Goal: Find specific page/section: Find specific page/section

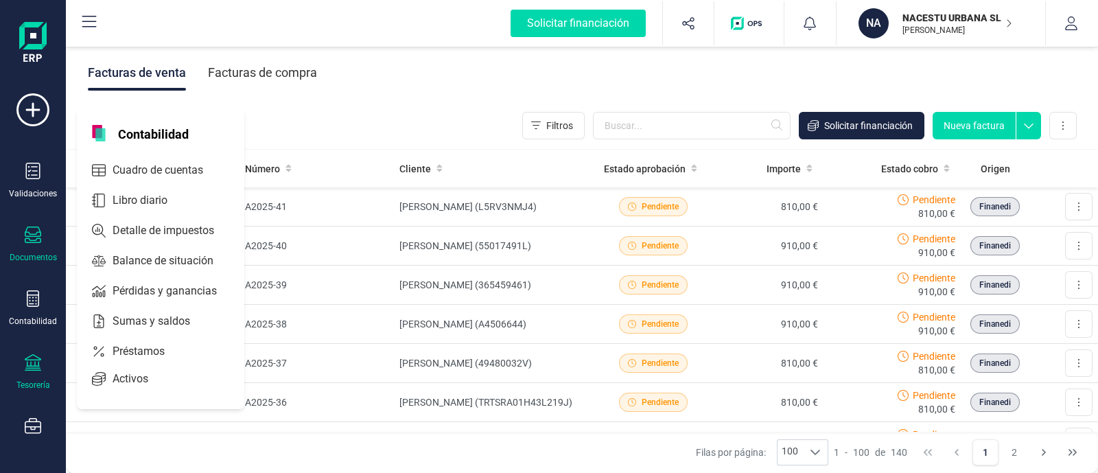
click at [31, 373] on div at bounding box center [33, 364] width 16 height 20
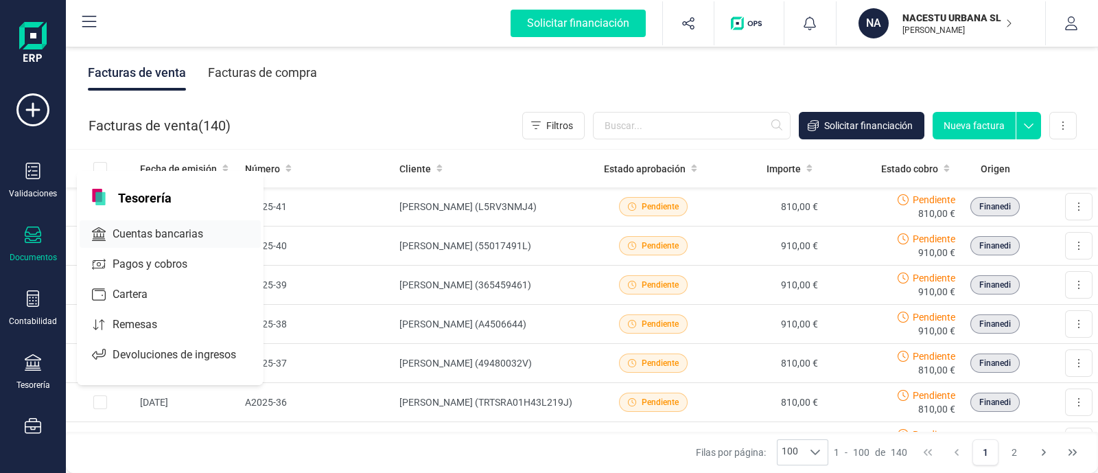
click at [175, 226] on span "Cuentas bancarias" at bounding box center [167, 234] width 121 height 16
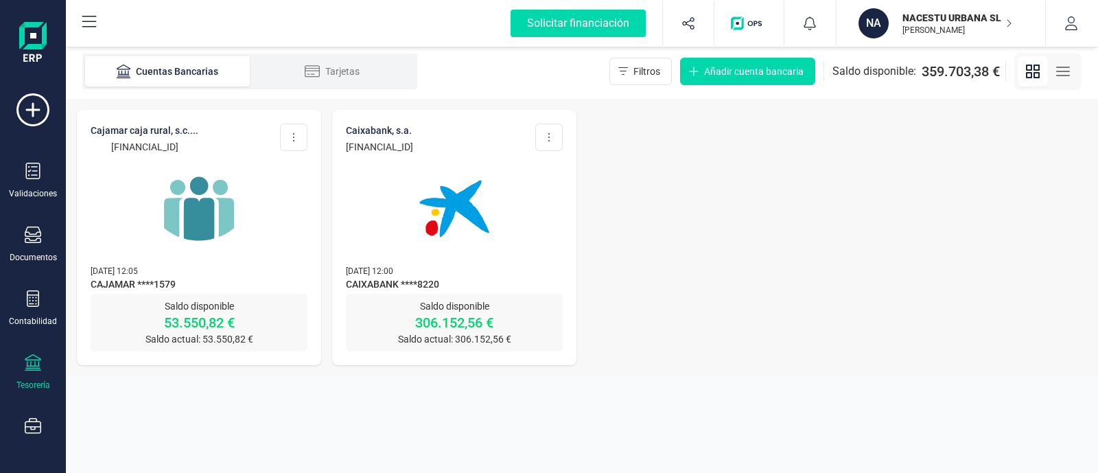
click at [237, 207] on img at bounding box center [198, 208] width 115 height 115
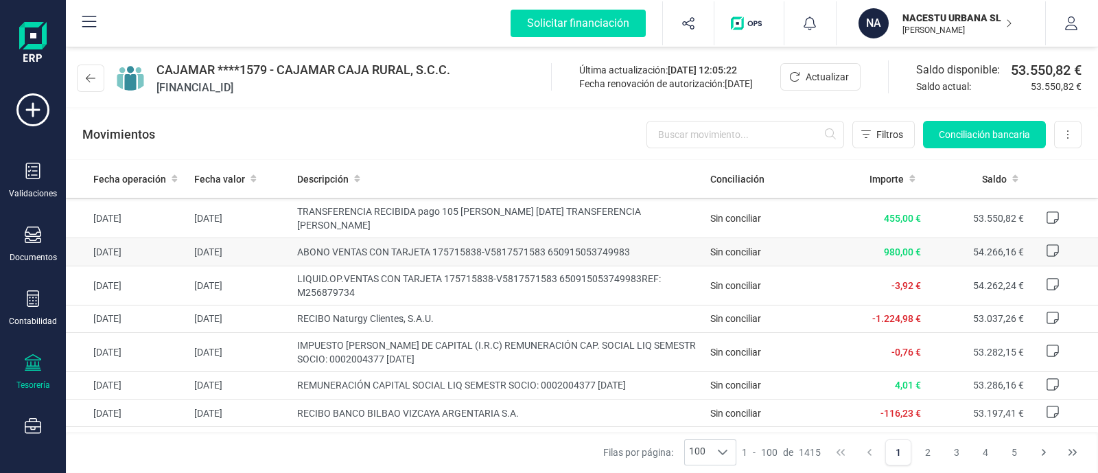
scroll to position [65, 0]
click at [727, 141] on input "text" at bounding box center [745, 134] width 198 height 27
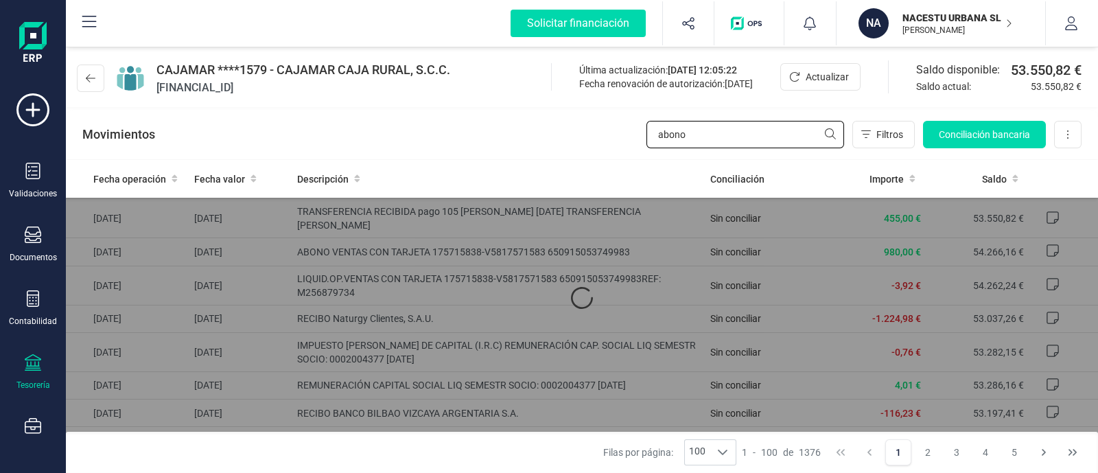
scroll to position [0, 0]
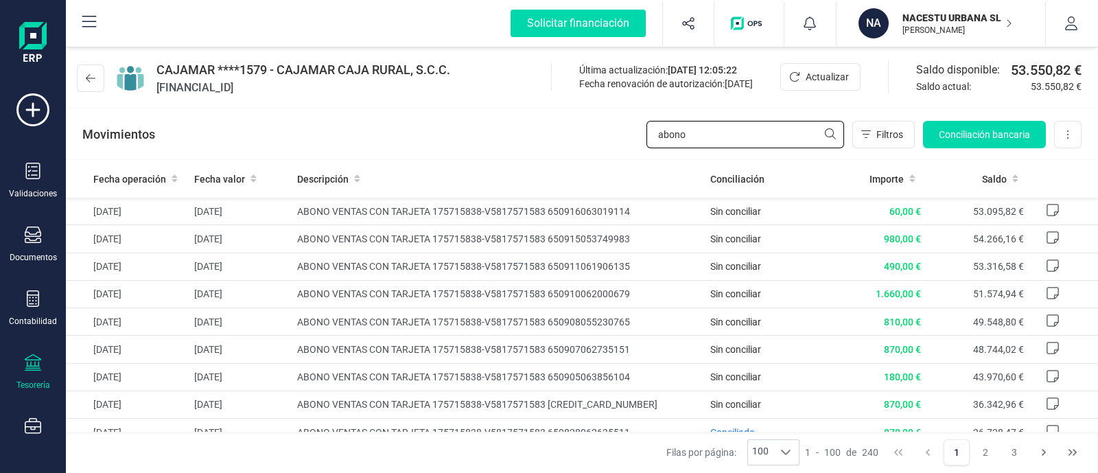
type input "abono"
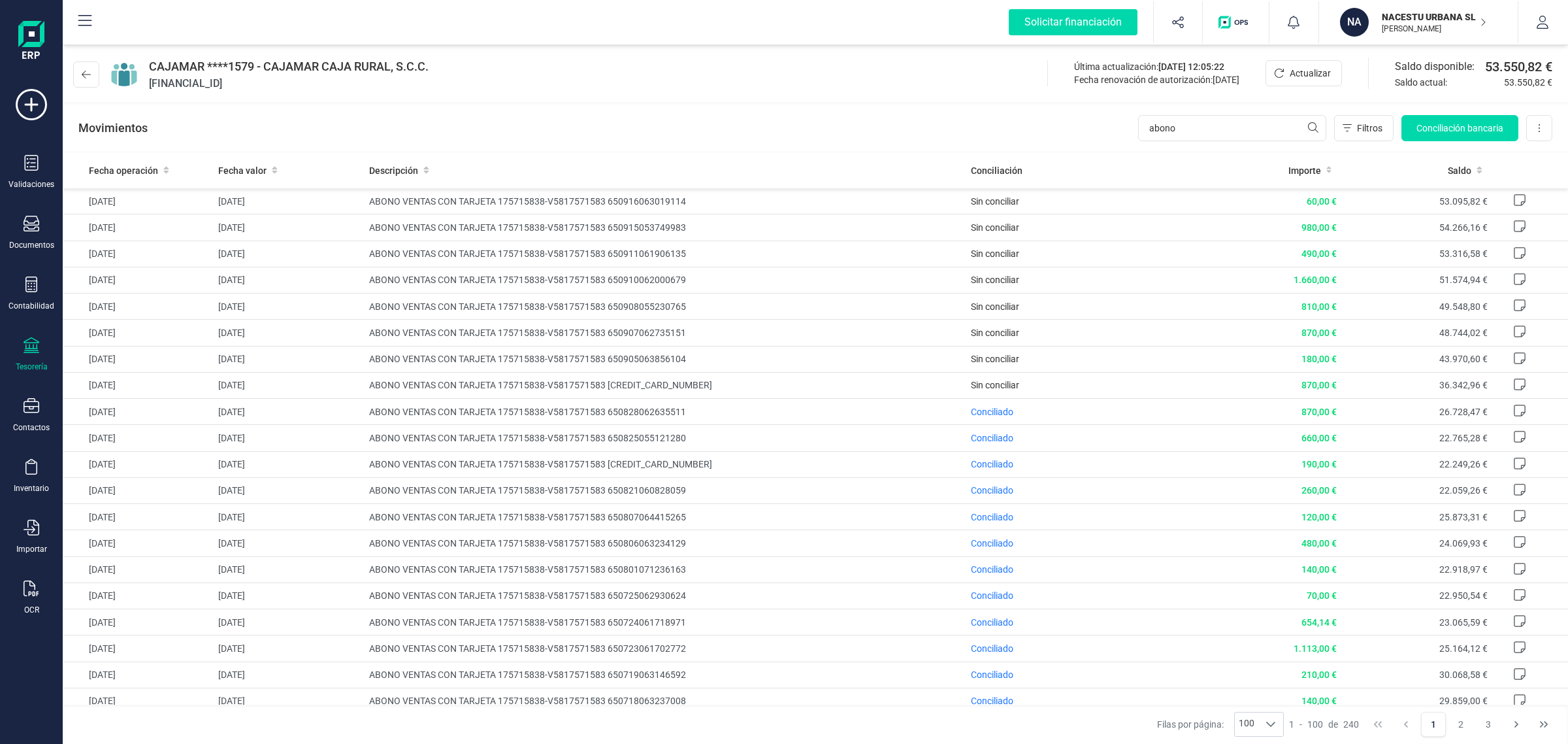
click at [849, 115] on div "Movimientos abono Filtros Conciliación bancaria Descargar Excel Eliminar cuenta" at bounding box center [815, 128] width 1505 height 47
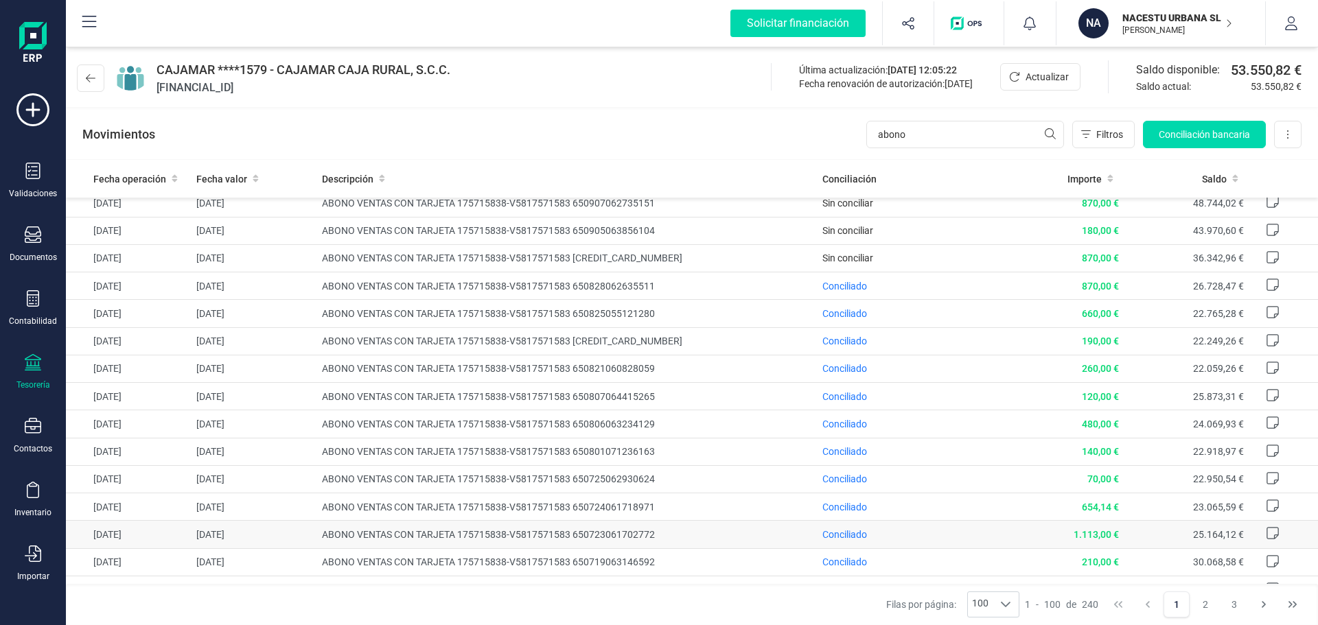
scroll to position [69, 0]
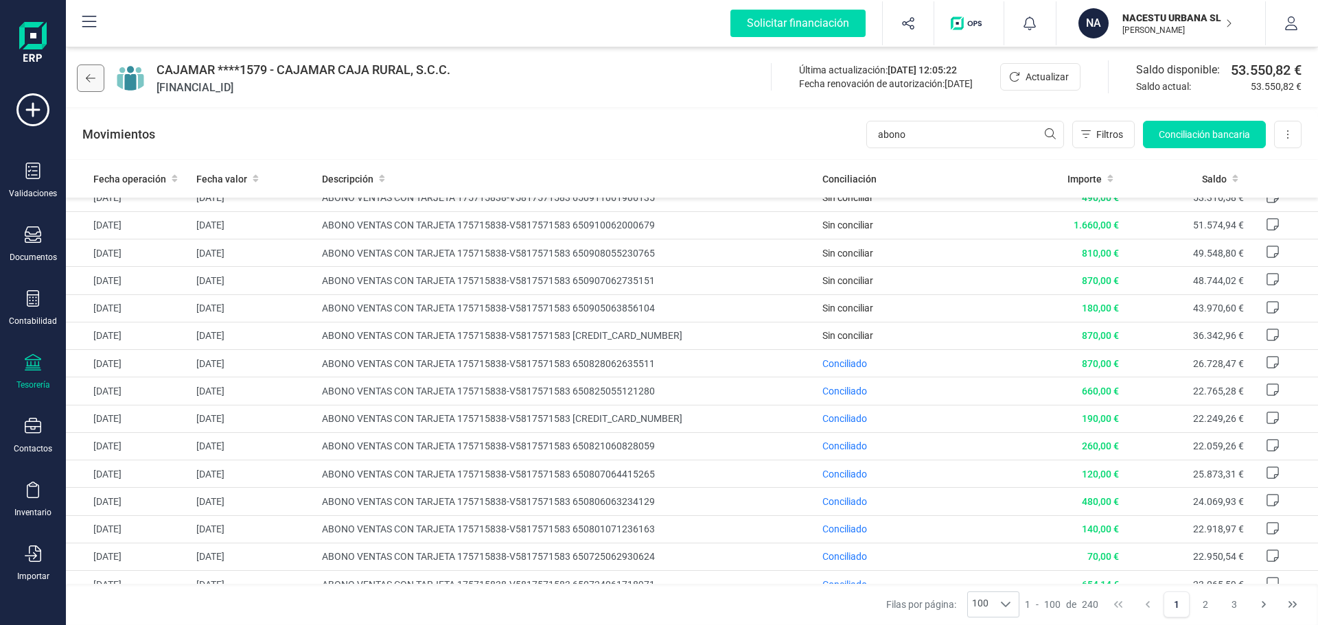
click at [86, 85] on button at bounding box center [90, 78] width 27 height 27
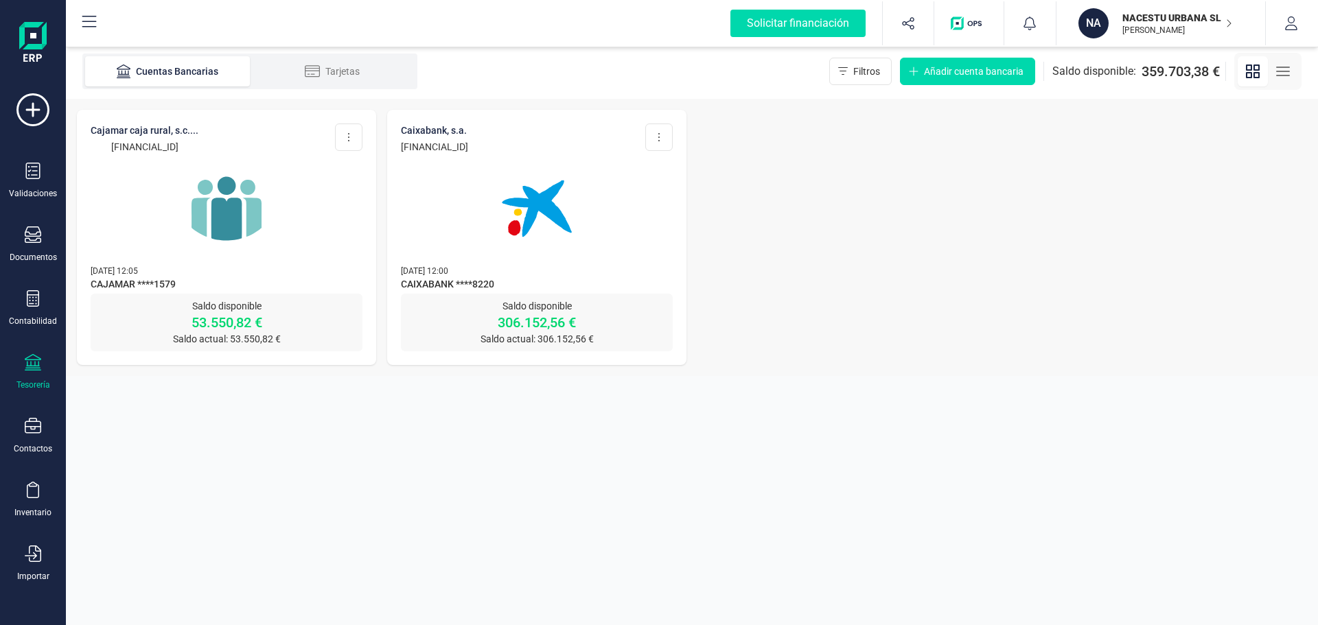
click at [264, 229] on img at bounding box center [226, 208] width 115 height 115
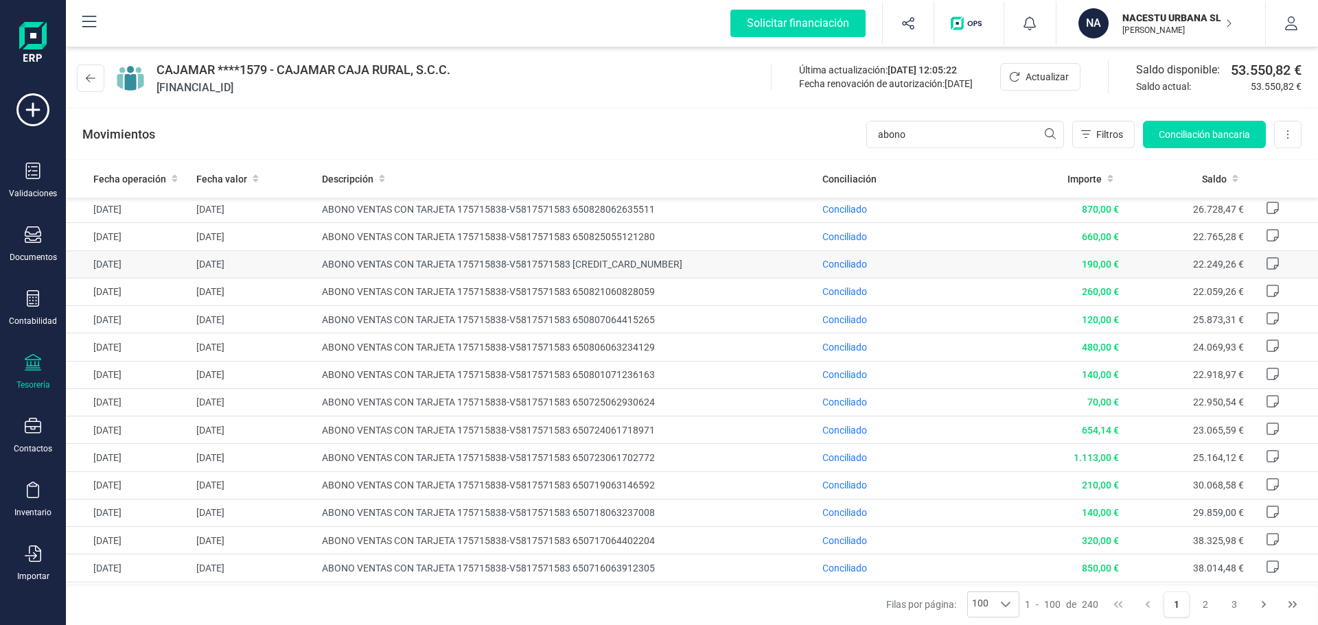
scroll to position [137, 0]
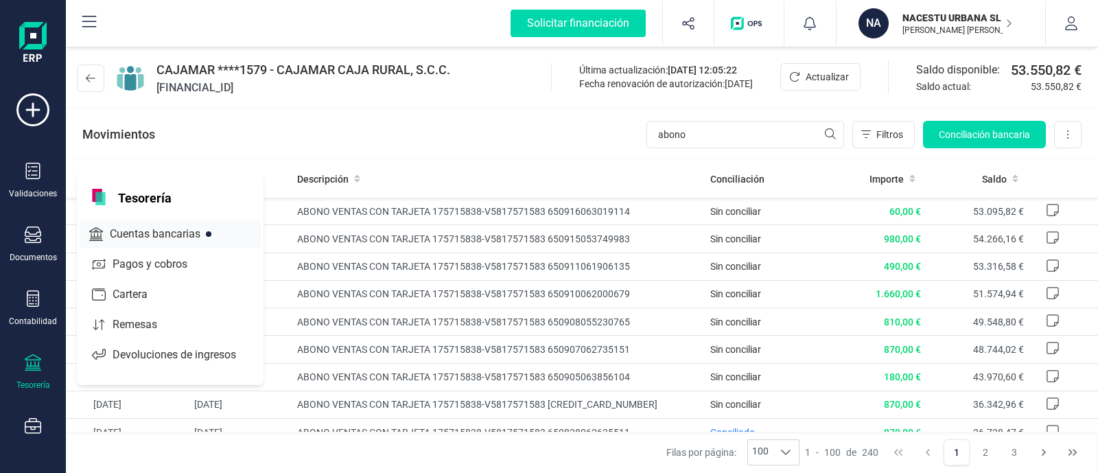
scroll to position [96, 0]
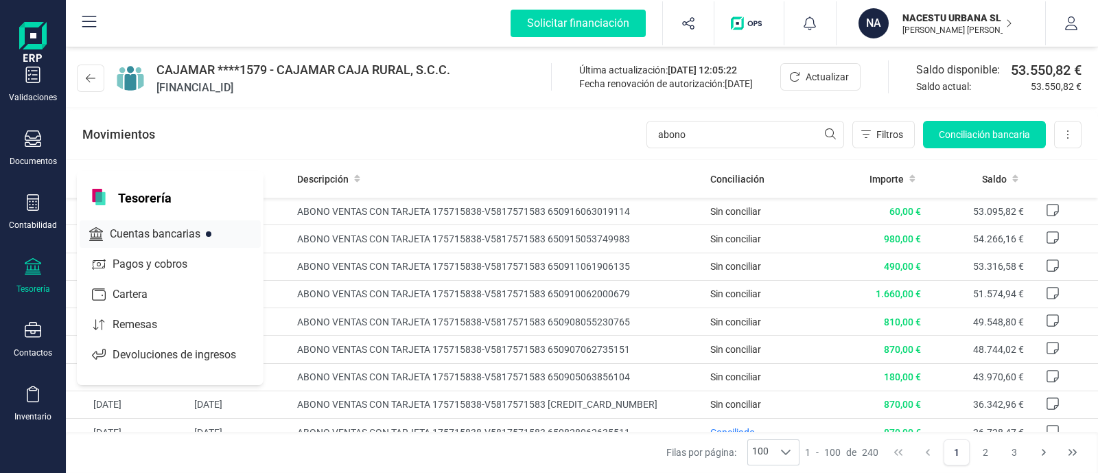
click at [152, 238] on span "Cuentas bancarias" at bounding box center [164, 234] width 121 height 16
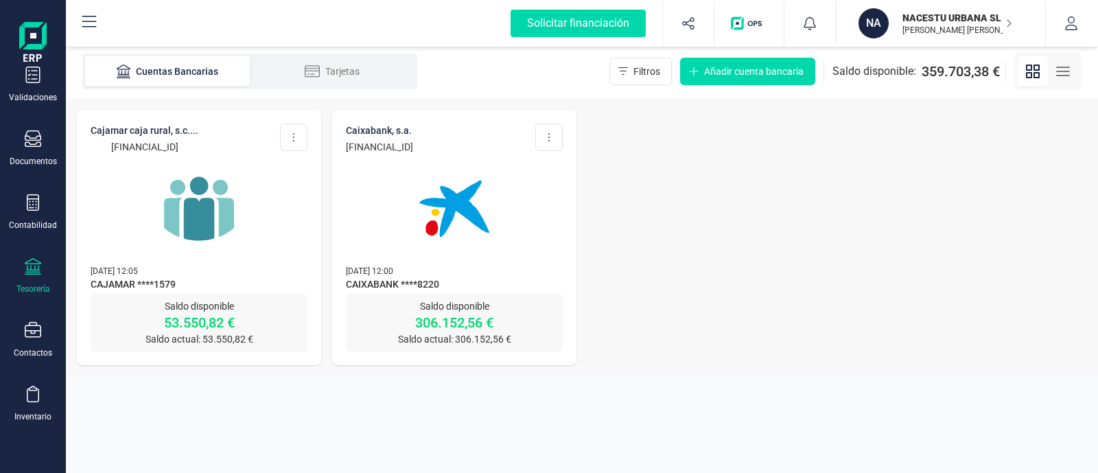
click at [217, 260] on img at bounding box center [198, 208] width 115 height 115
click at [198, 211] on img at bounding box center [198, 208] width 115 height 115
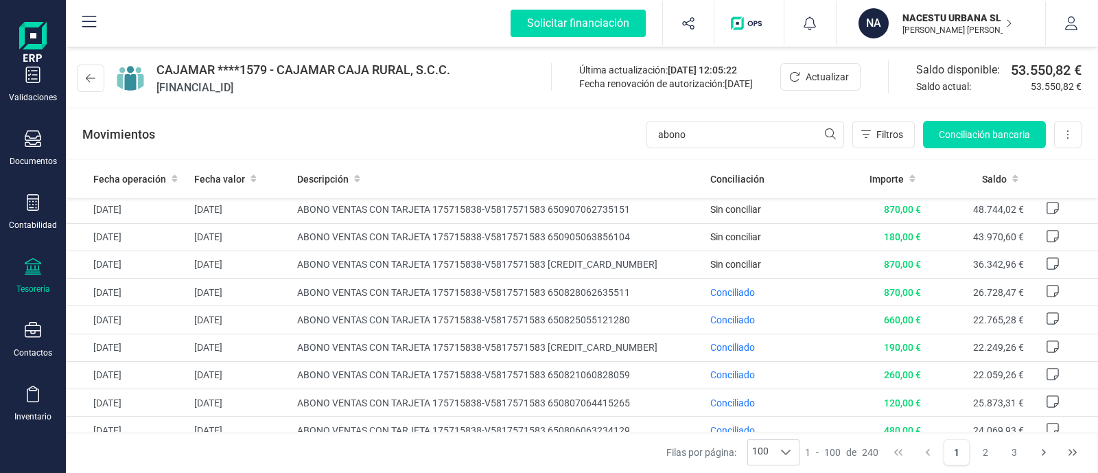
scroll to position [139, 0]
click at [34, 211] on div at bounding box center [33, 204] width 16 height 20
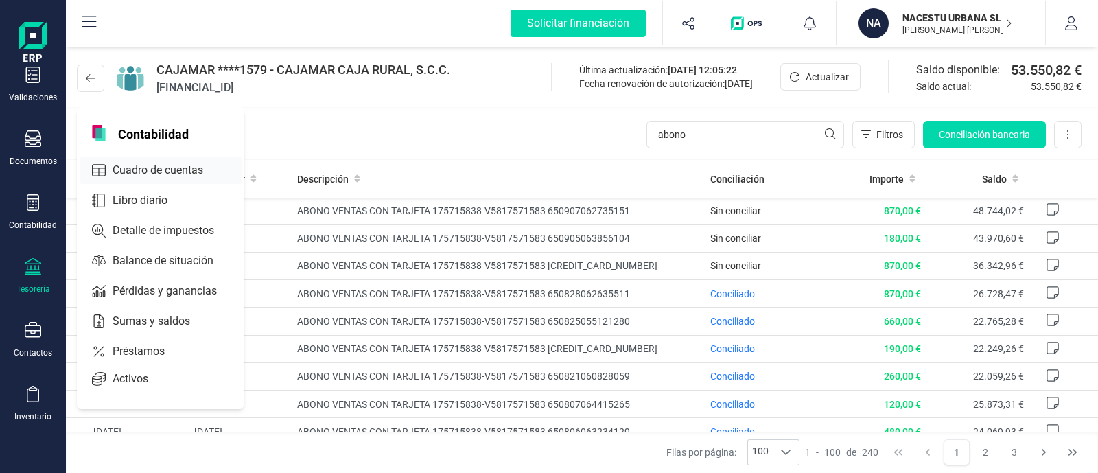
click at [163, 164] on span "Cuadro de cuentas" at bounding box center [167, 170] width 121 height 16
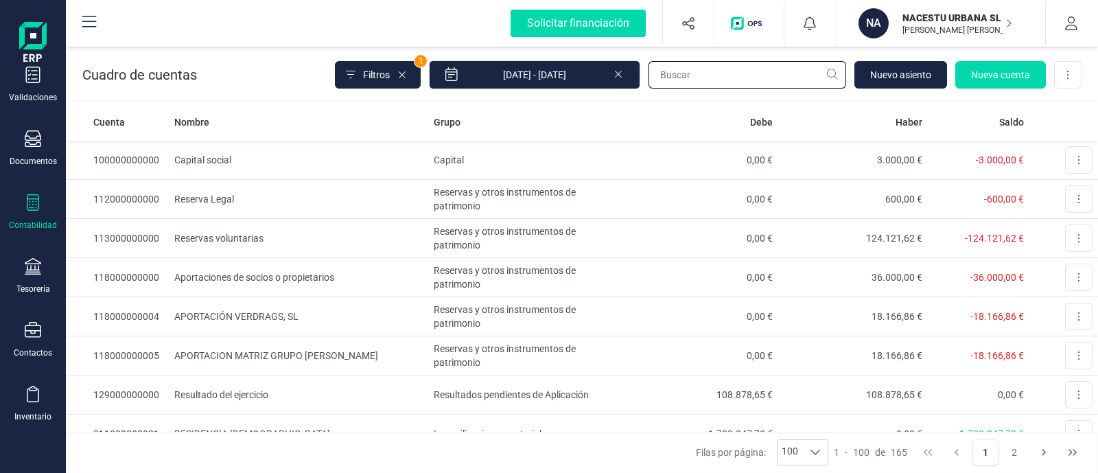
click at [700, 79] on input "text" at bounding box center [748, 74] width 198 height 27
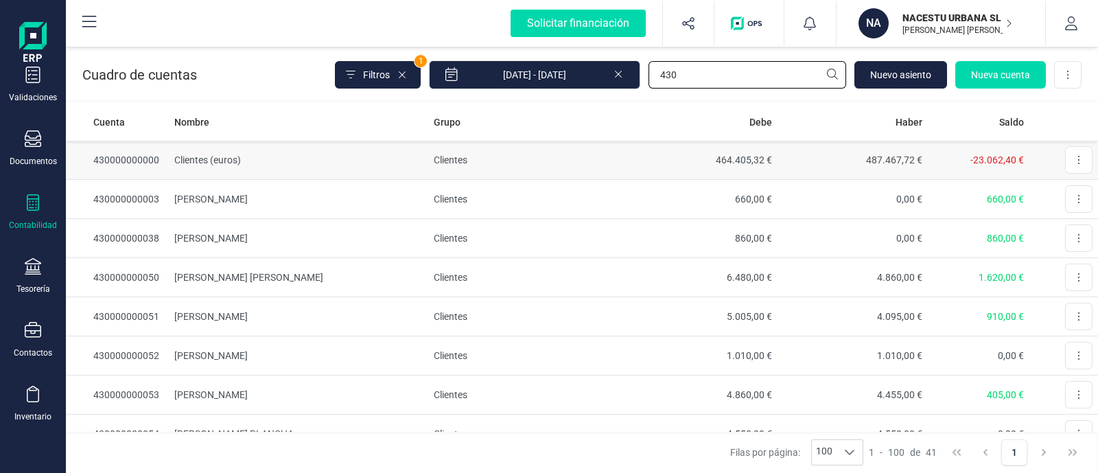
type input "430"
click at [589, 171] on td "Clientes" at bounding box center [527, 160] width 199 height 39
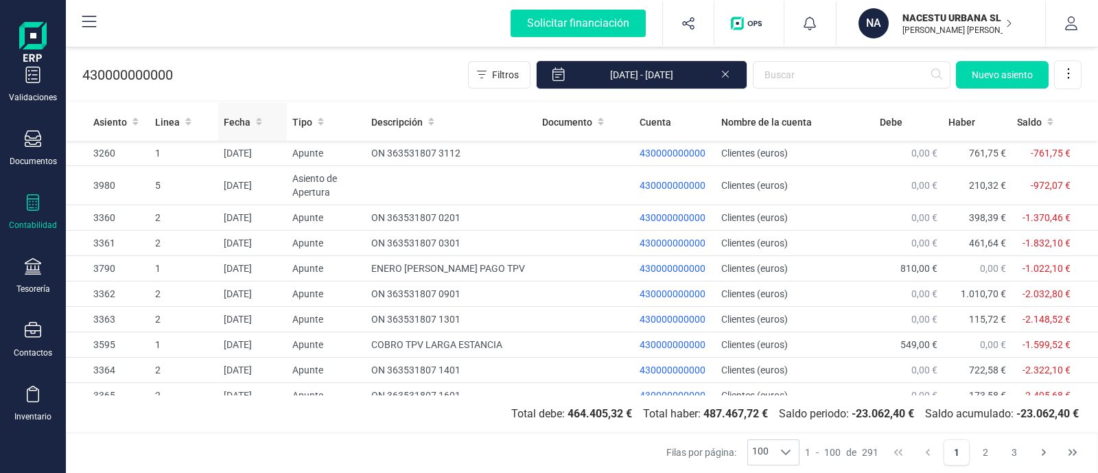
click at [246, 116] on span "Fecha" at bounding box center [237, 122] width 27 height 14
click at [253, 123] on div "Fecha" at bounding box center [253, 122] width 58 height 14
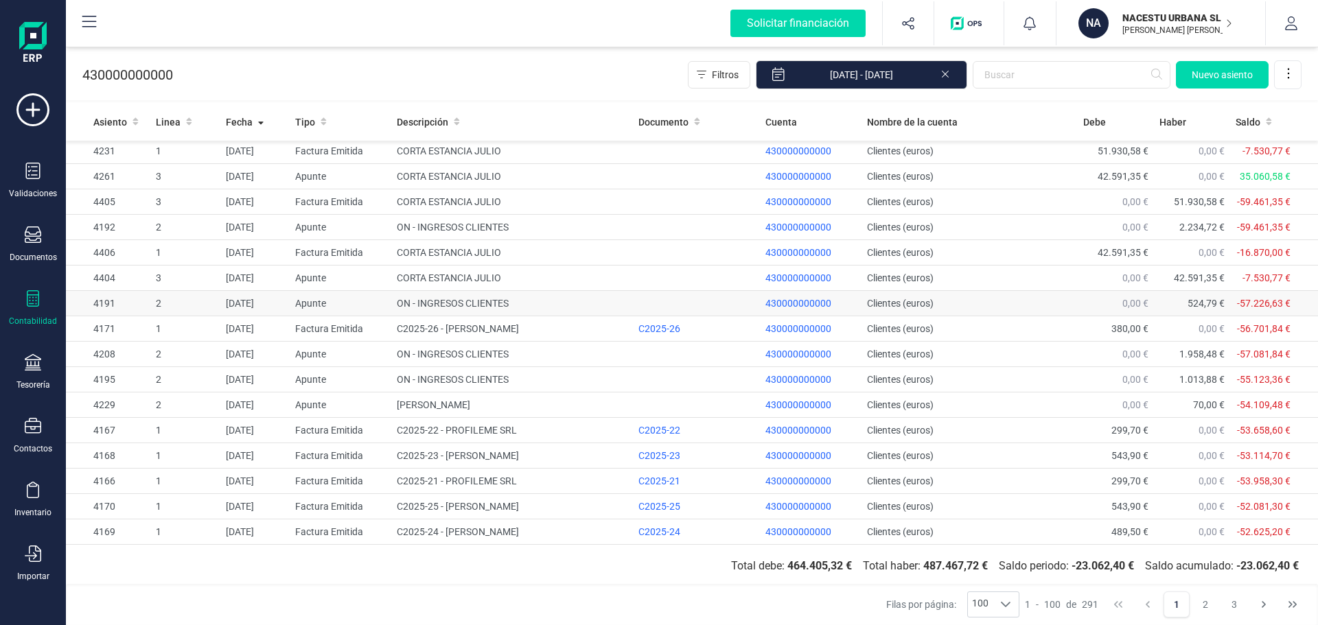
scroll to position [1029, 0]
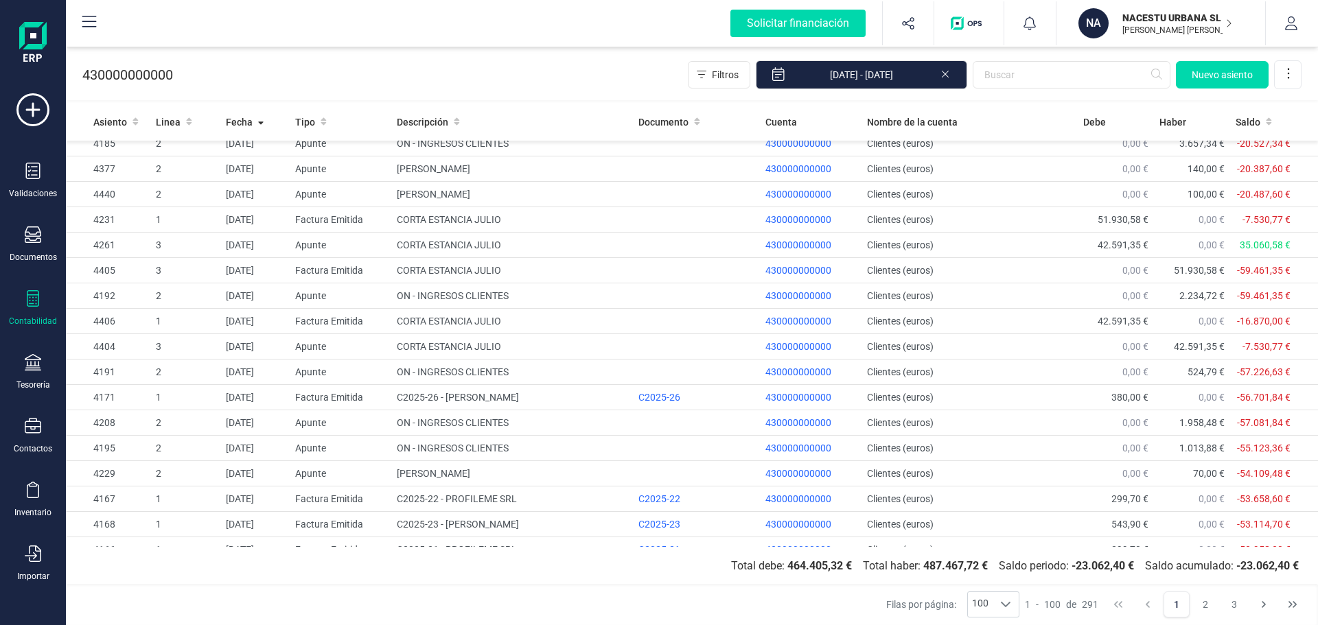
click at [550, 82] on div "430000000000 Filtros 01/01/2025 - 16/09/2025 Nuevo asiento" at bounding box center [692, 72] width 1252 height 56
